Goal: Find contact information: Find contact information

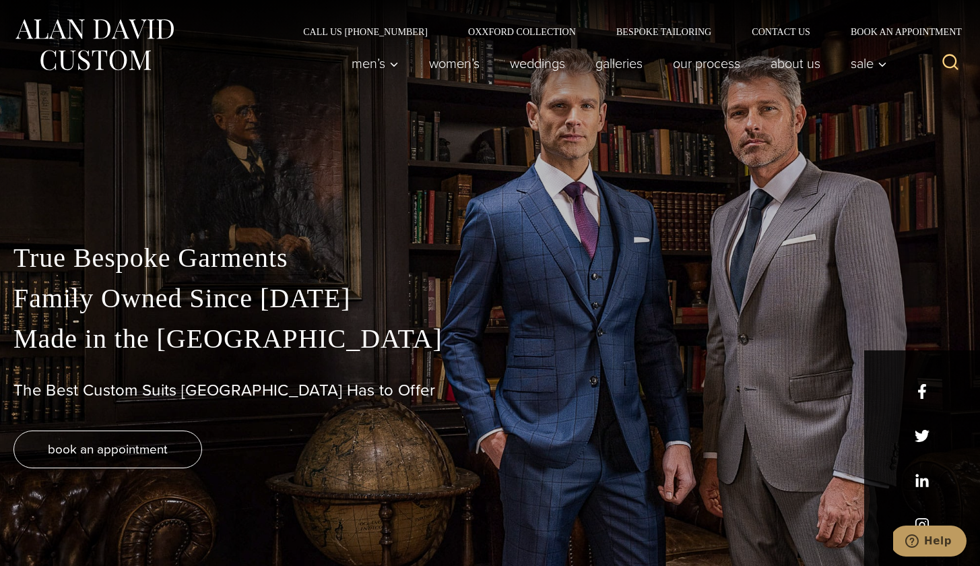
click at [778, 38] on div "Men’s Custom Suits Custom Tuxedos Custom Sports Coats Custom Trousers Custom Ve…" at bounding box center [616, 63] width 558 height 54
click at [783, 30] on link "Contact Us" at bounding box center [780, 31] width 99 height 9
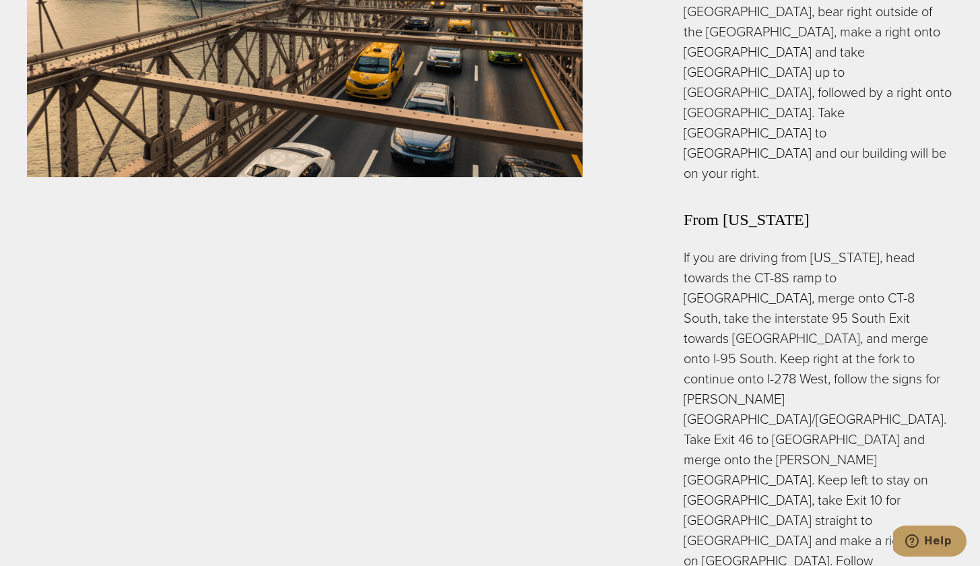
scroll to position [4592, 0]
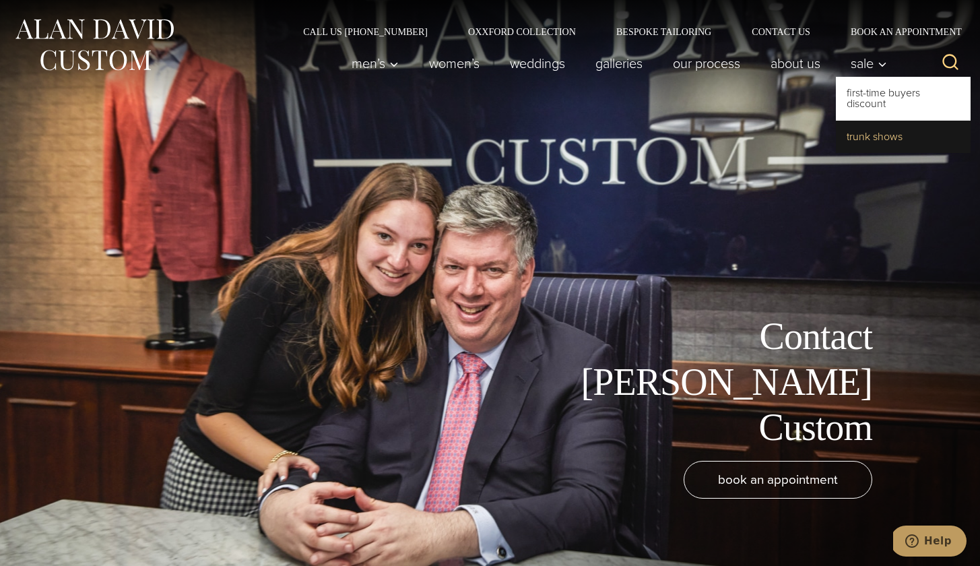
click at [871, 129] on link "Trunk Shows" at bounding box center [903, 137] width 135 height 32
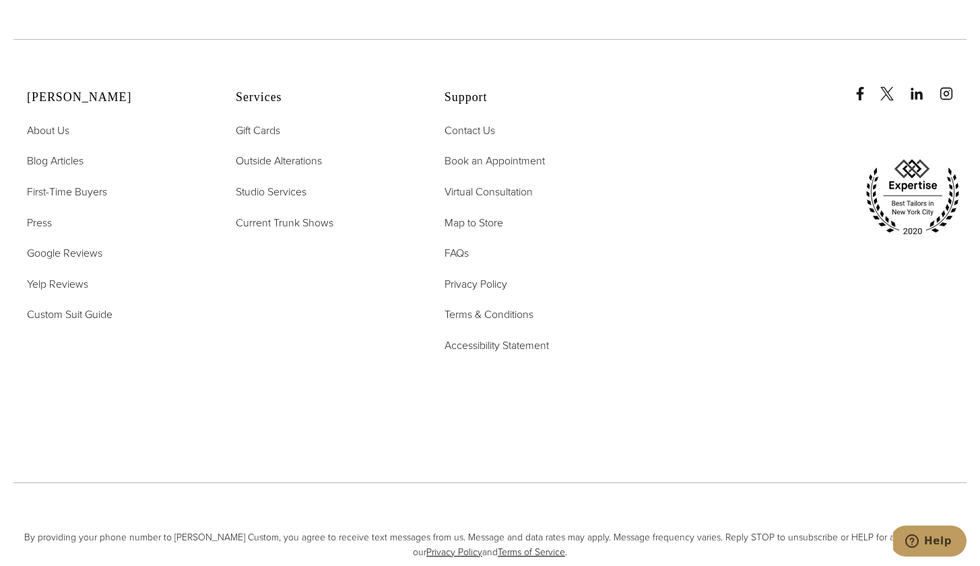
scroll to position [5373, 0]
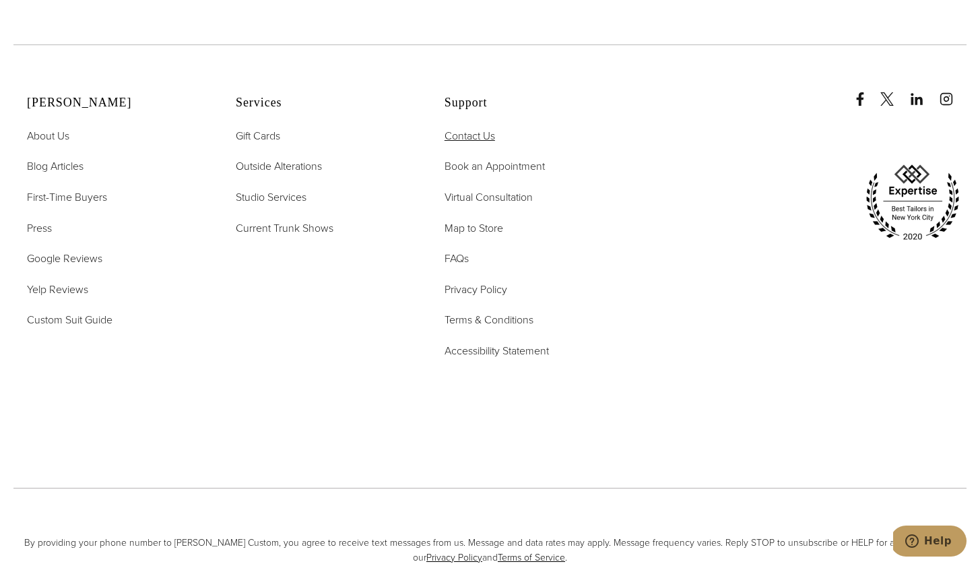
click at [471, 128] on span "Contact Us" at bounding box center [469, 135] width 51 height 15
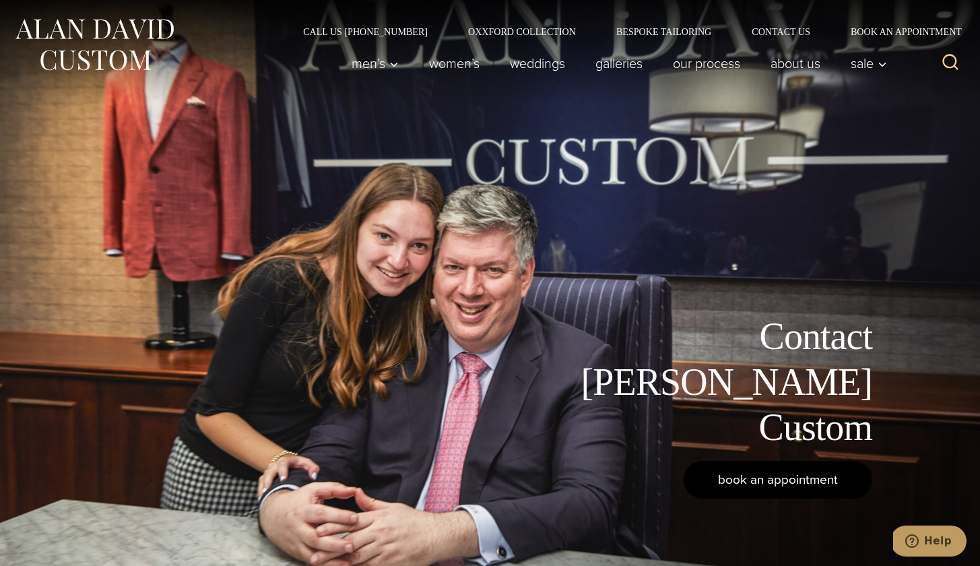
click at [792, 475] on span "book an appointment" at bounding box center [778, 479] width 120 height 20
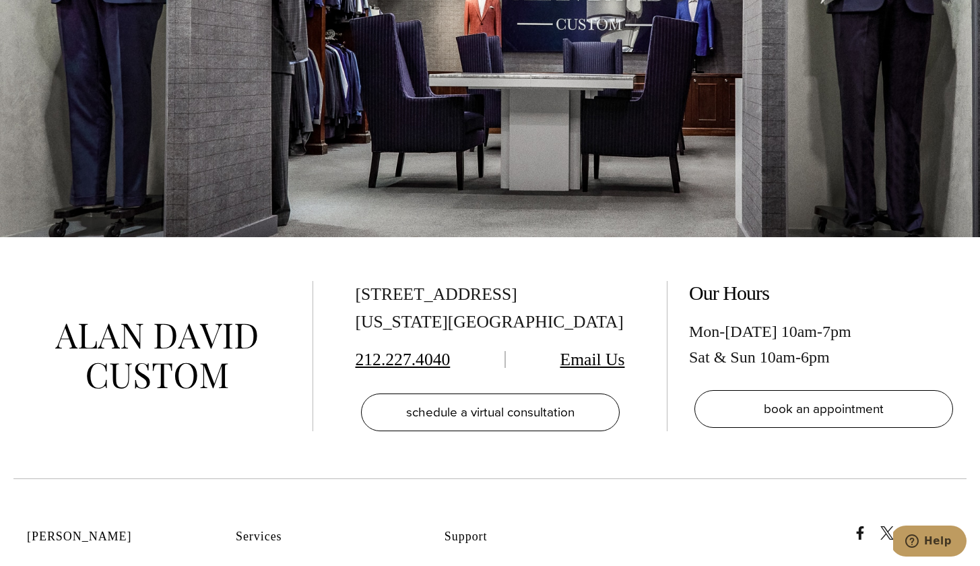
scroll to position [2560, 0]
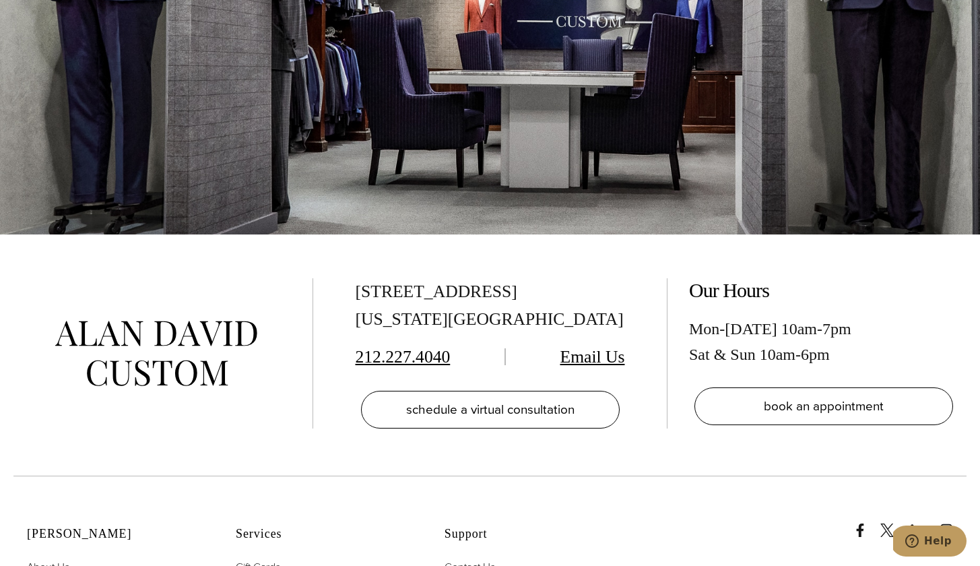
click at [598, 347] on link "Email Us" at bounding box center [592, 357] width 65 height 20
